Goal: Task Accomplishment & Management: Use online tool/utility

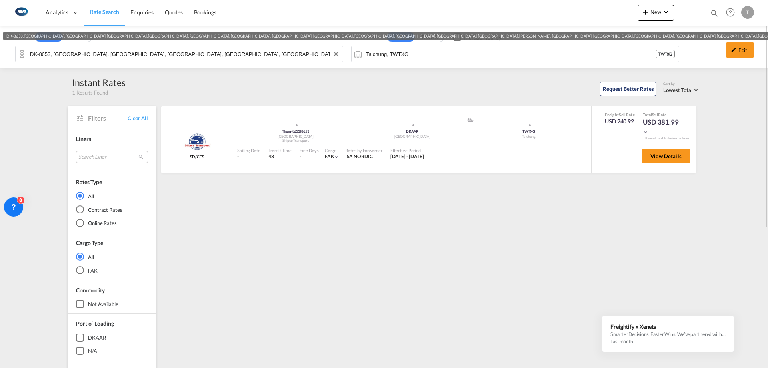
click at [195, 50] on input "DK-8653, [GEOGRAPHIC_DATA], [GEOGRAPHIC_DATA], [GEOGRAPHIC_DATA], [GEOGRAPHIC_D…" at bounding box center [184, 54] width 309 height 12
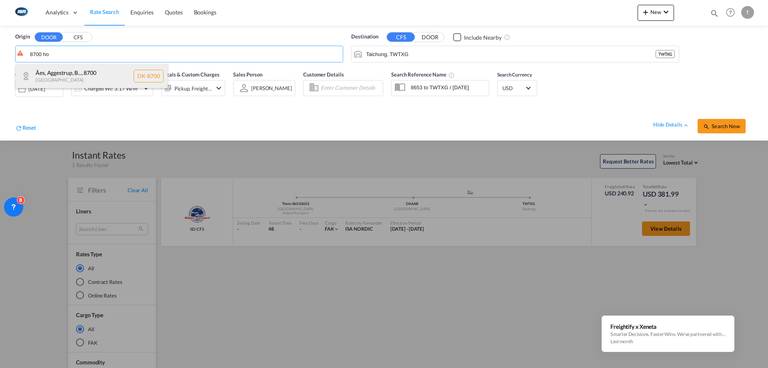
click at [91, 71] on div "Åes, Aggestrup, B... , 8700 [GEOGRAPHIC_DATA] DK-8700" at bounding box center [92, 76] width 152 height 24
type input "DK-8700, Åes, [GEOGRAPHIC_DATA], [GEOGRAPHIC_DATA], [GEOGRAPHIC_DATA], [GEOGRAP…"
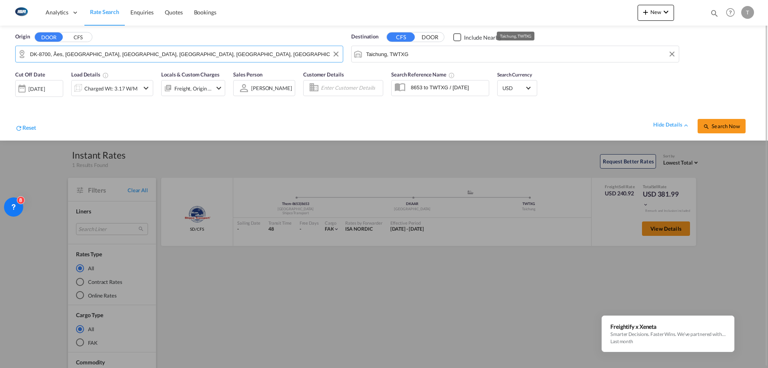
click at [421, 57] on input "Taichung, TWTXG" at bounding box center [520, 54] width 309 height 12
click at [420, 73] on div "[GEOGRAPHIC_DATA] , SH [GEOGRAPHIC_DATA] [GEOGRAPHIC_DATA]" at bounding box center [428, 76] width 152 height 24
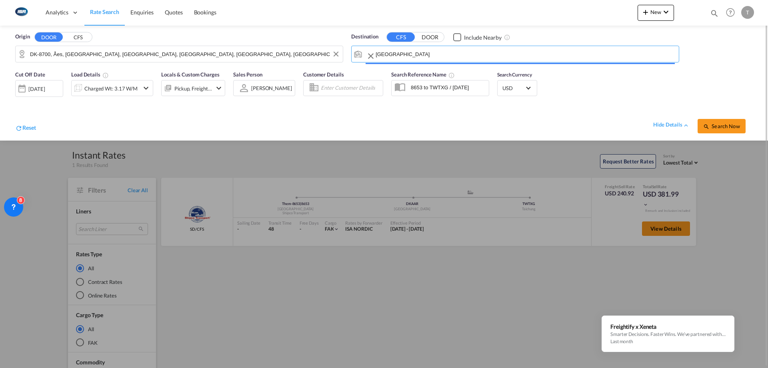
type input "[GEOGRAPHIC_DATA], SH, CNSHA"
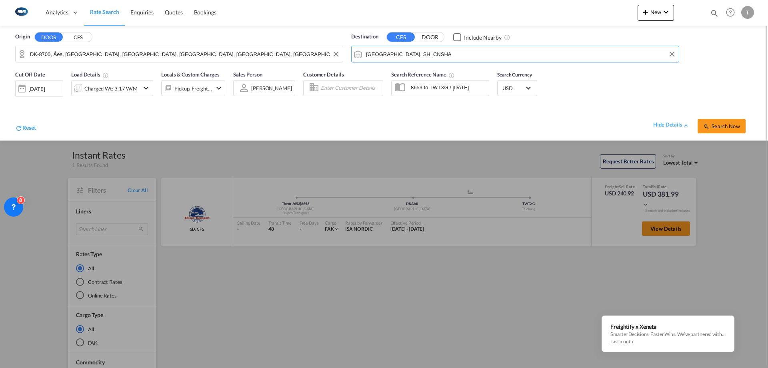
click at [120, 88] on div "Charged Wt: 3.17 W/M" at bounding box center [110, 88] width 53 height 11
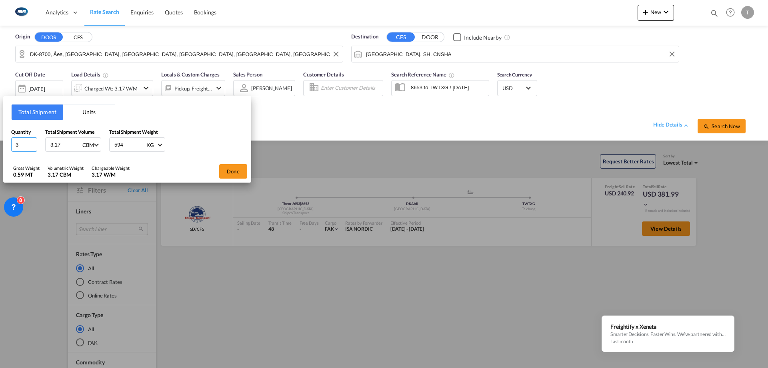
click at [0, 145] on div "Total Shipment Units Quantity 3 Total Shipment Volume 3.17 CBM CBM CFT Total Sh…" at bounding box center [384, 184] width 768 height 368
type input "4"
type input "3.56"
type input "200"
click at [234, 172] on button "Done" at bounding box center [233, 171] width 28 height 14
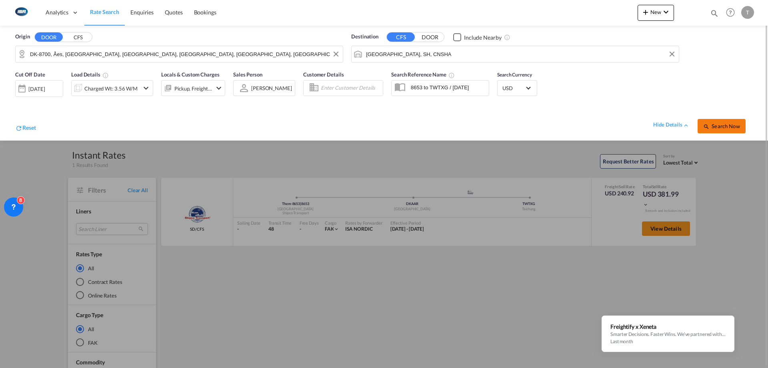
click at [710, 128] on md-icon "icon-magnify" at bounding box center [706, 126] width 6 height 6
